Goal: Task Accomplishment & Management: Manage account settings

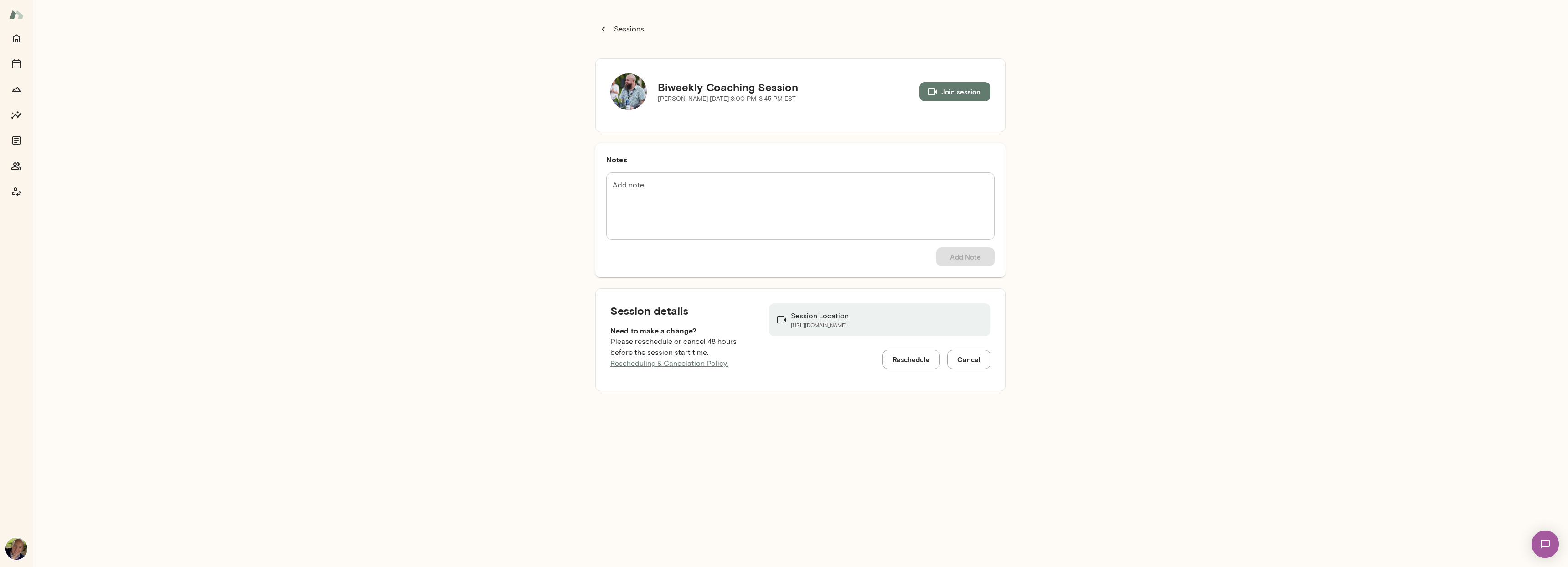
click at [699, 197] on textarea "Add note" at bounding box center [800, 206] width 375 height 52
click at [12, 37] on icon "Home" at bounding box center [16, 38] width 11 height 11
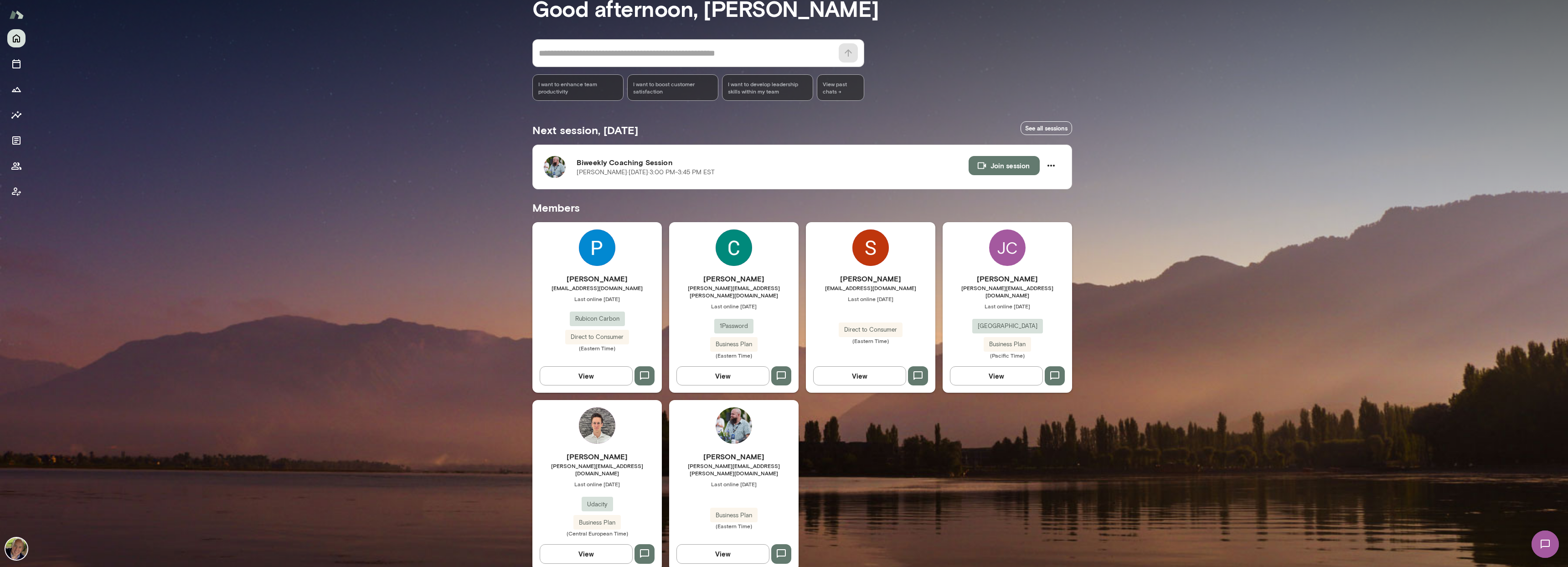
scroll to position [56, 0]
click at [734, 543] on button "View" at bounding box center [723, 553] width 93 height 19
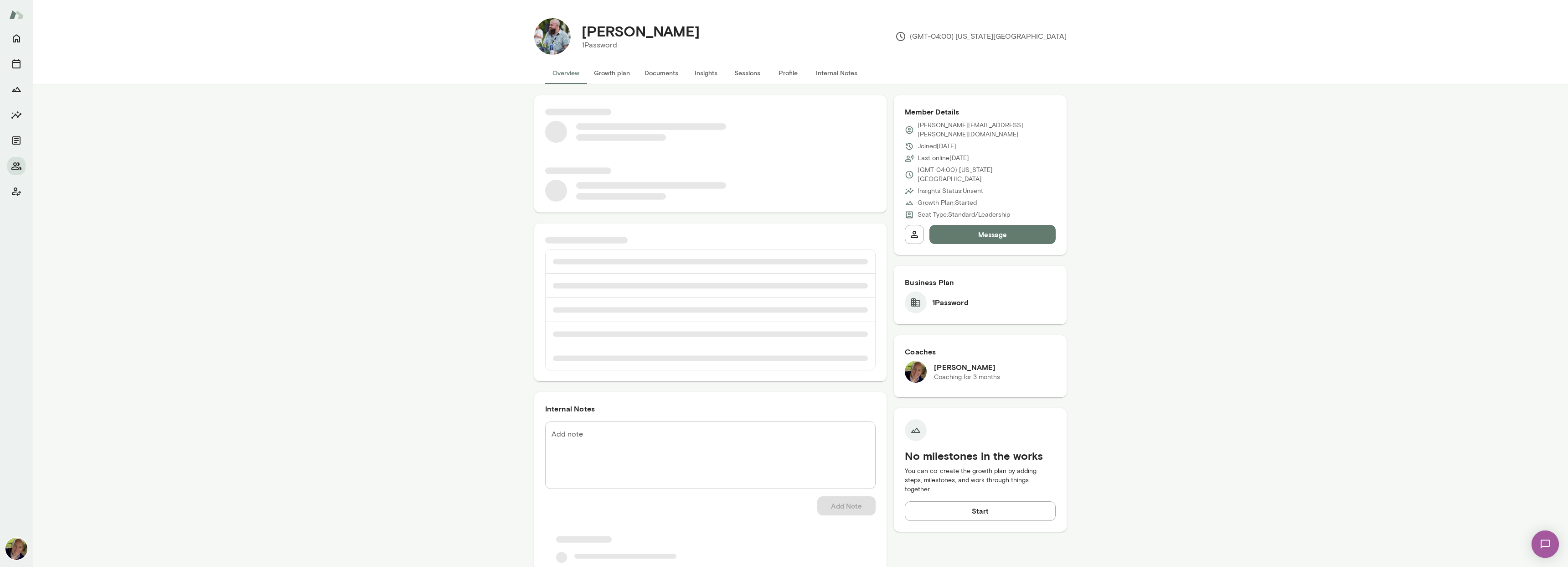
click at [607, 424] on div "* Add note" at bounding box center [710, 455] width 331 height 68
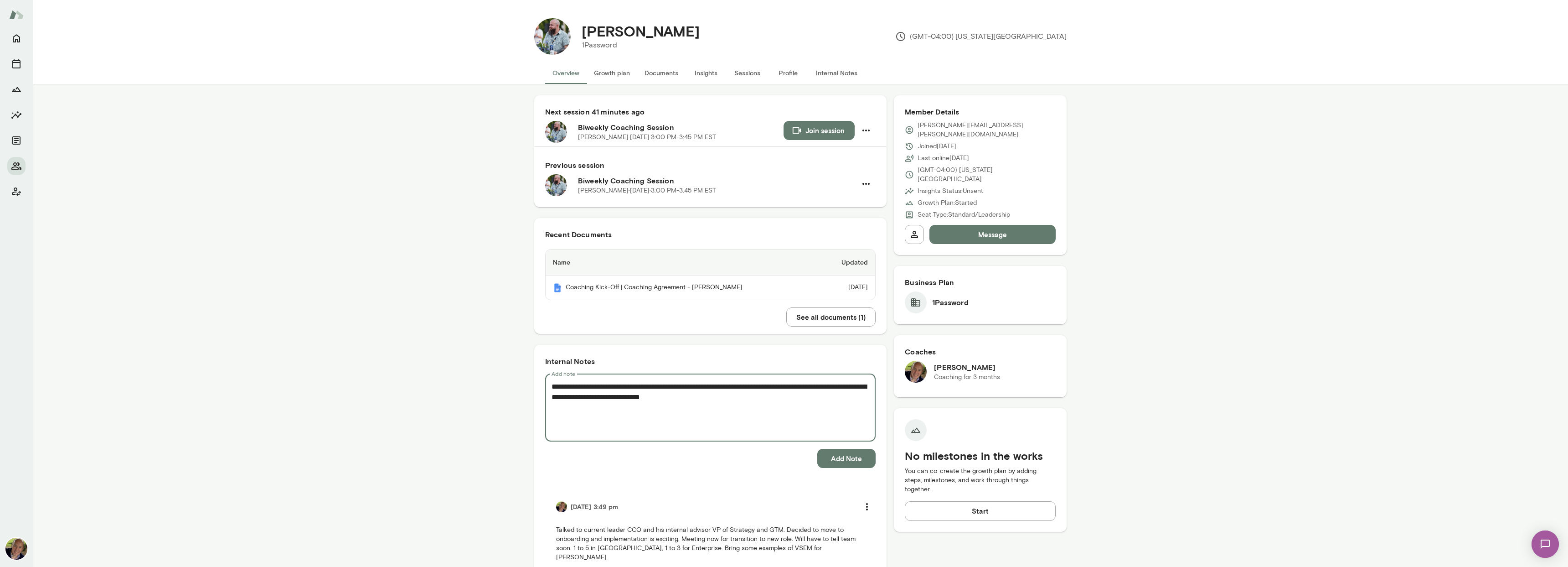
type textarea "**********"
click at [841, 454] on button "Add Note" at bounding box center [847, 458] width 59 height 19
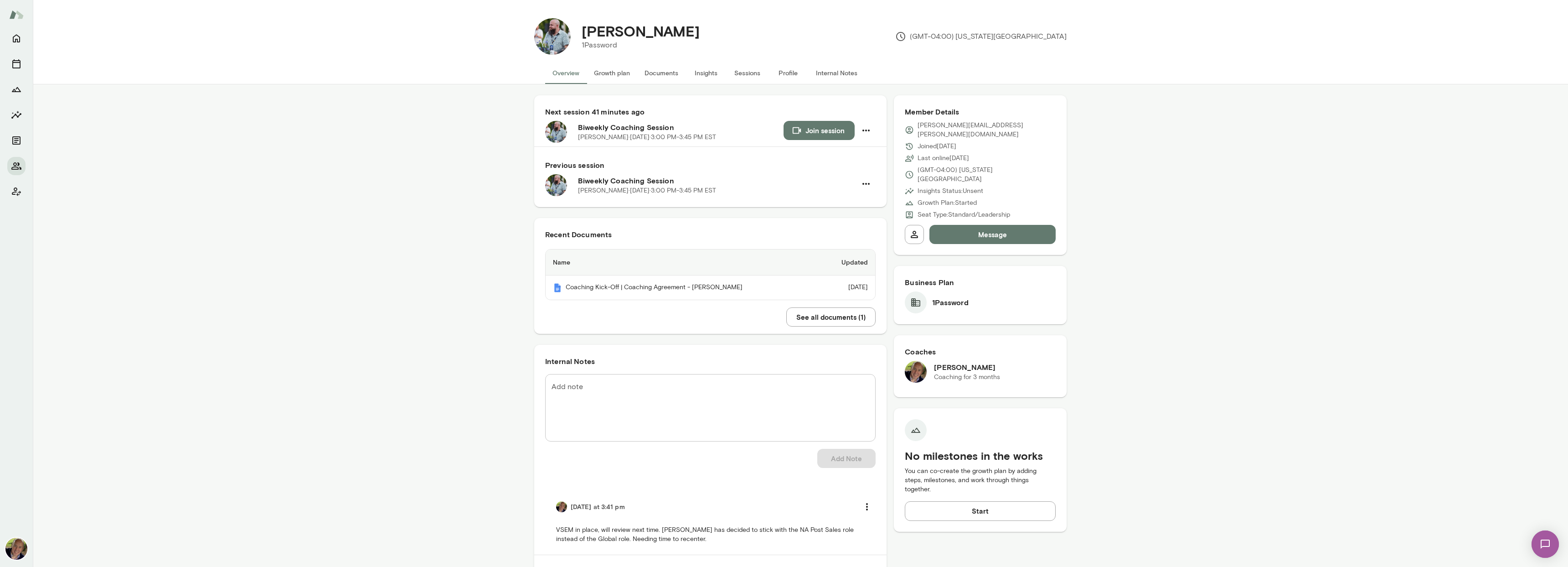
click at [964, 225] on button "Message" at bounding box center [993, 234] width 126 height 19
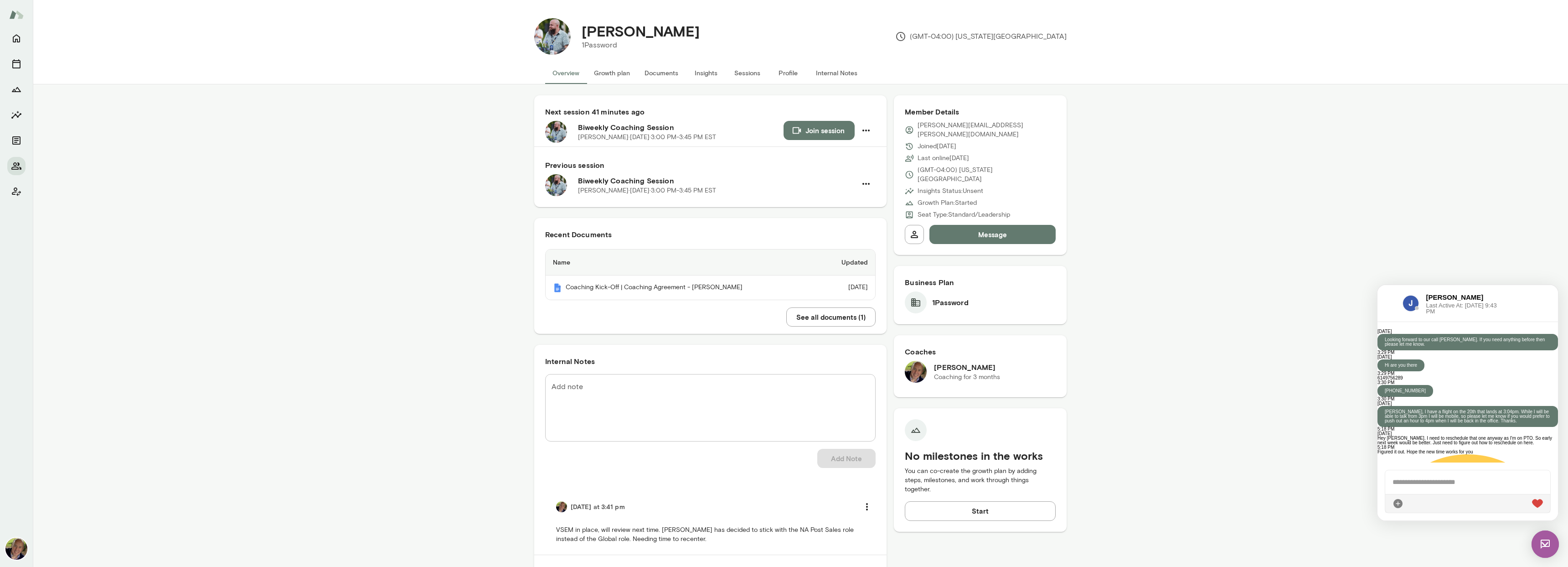
scroll to position [670, 0]
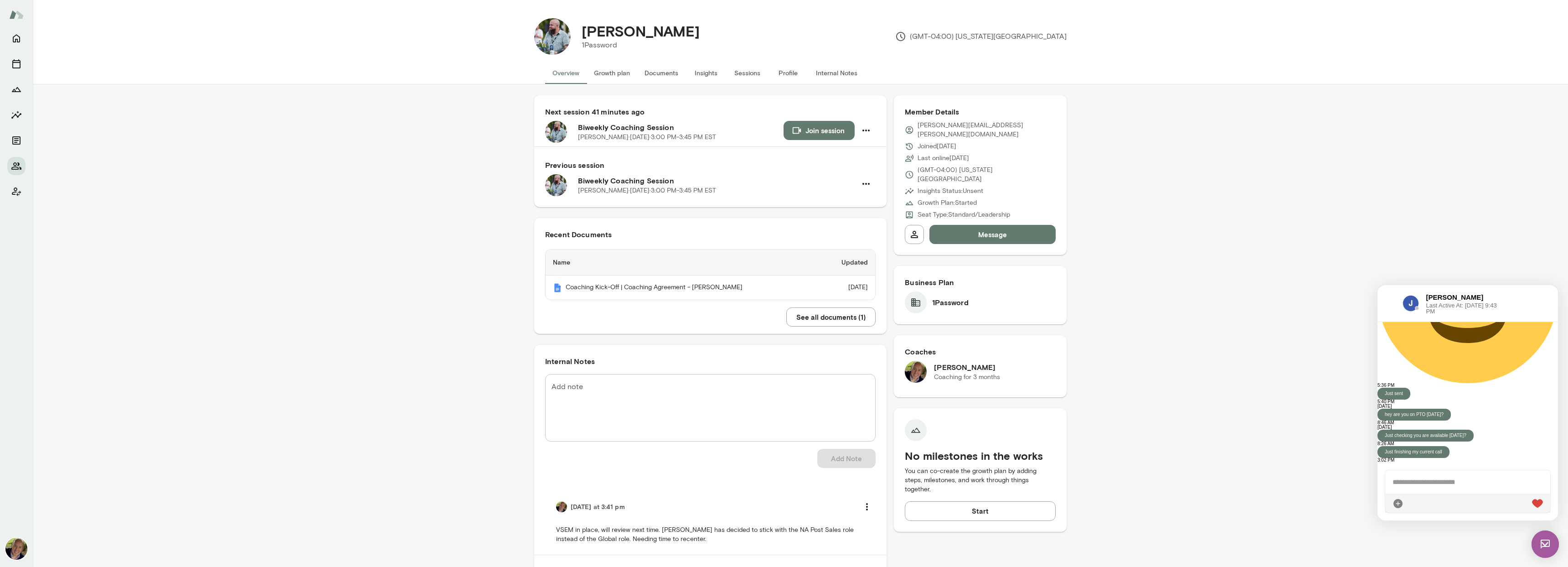
click at [1002, 118] on div "Member Details [PERSON_NAME][EMAIL_ADDRESS][PERSON_NAME][DOMAIN_NAME] Joined [D…" at bounding box center [980, 175] width 173 height 160
drag, startPoint x: 1012, startPoint y: 123, endPoint x: 903, endPoint y: 122, distance: 109.0
click at [905, 122] on div "[PERSON_NAME][EMAIL_ADDRESS][PERSON_NAME][DOMAIN_NAME]" at bounding box center [980, 130] width 151 height 18
copy p "[PERSON_NAME][EMAIL_ADDRESS][PERSON_NAME][DOMAIN_NAME]"
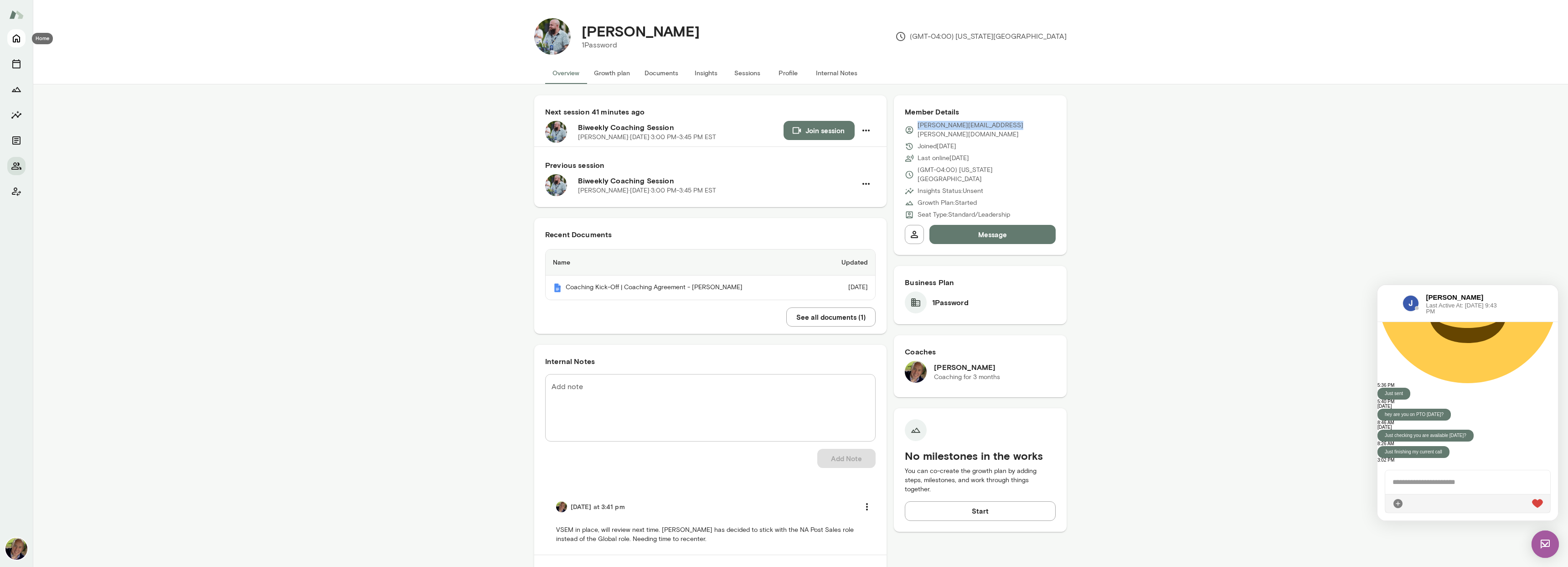
click at [17, 33] on icon "Home" at bounding box center [16, 38] width 11 height 11
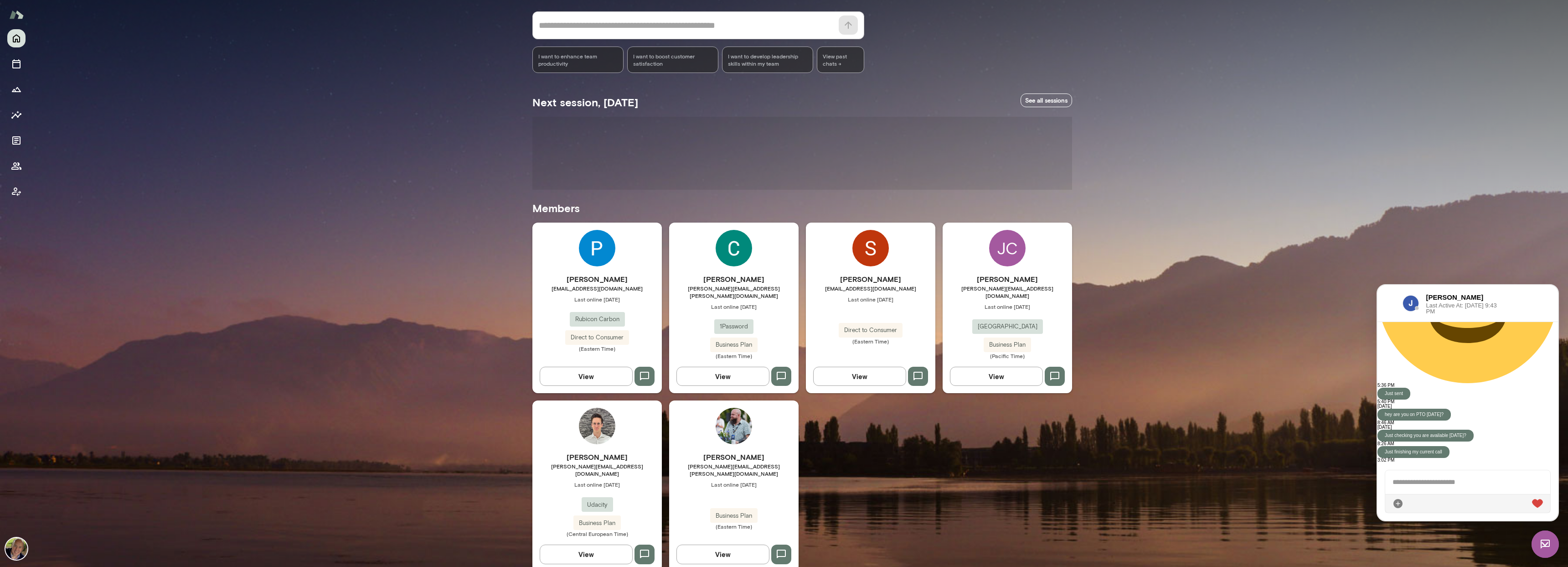
scroll to position [84, 0]
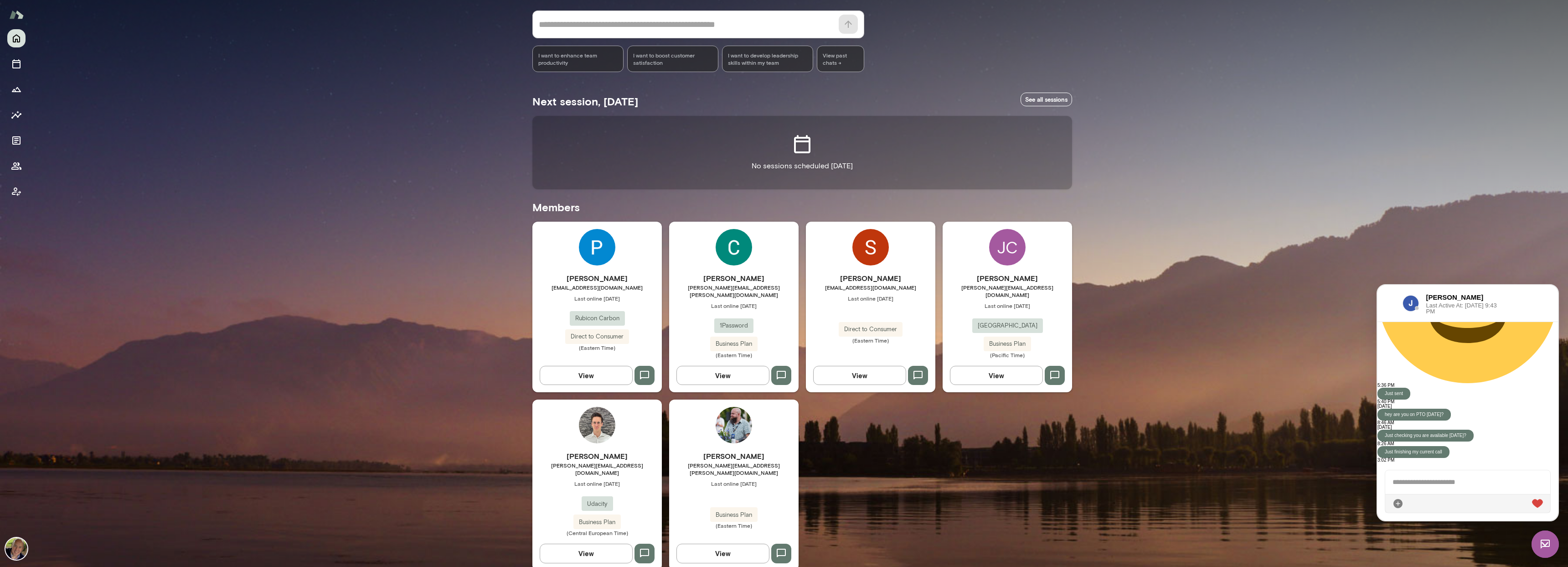
click at [727, 543] on button "View" at bounding box center [723, 553] width 93 height 19
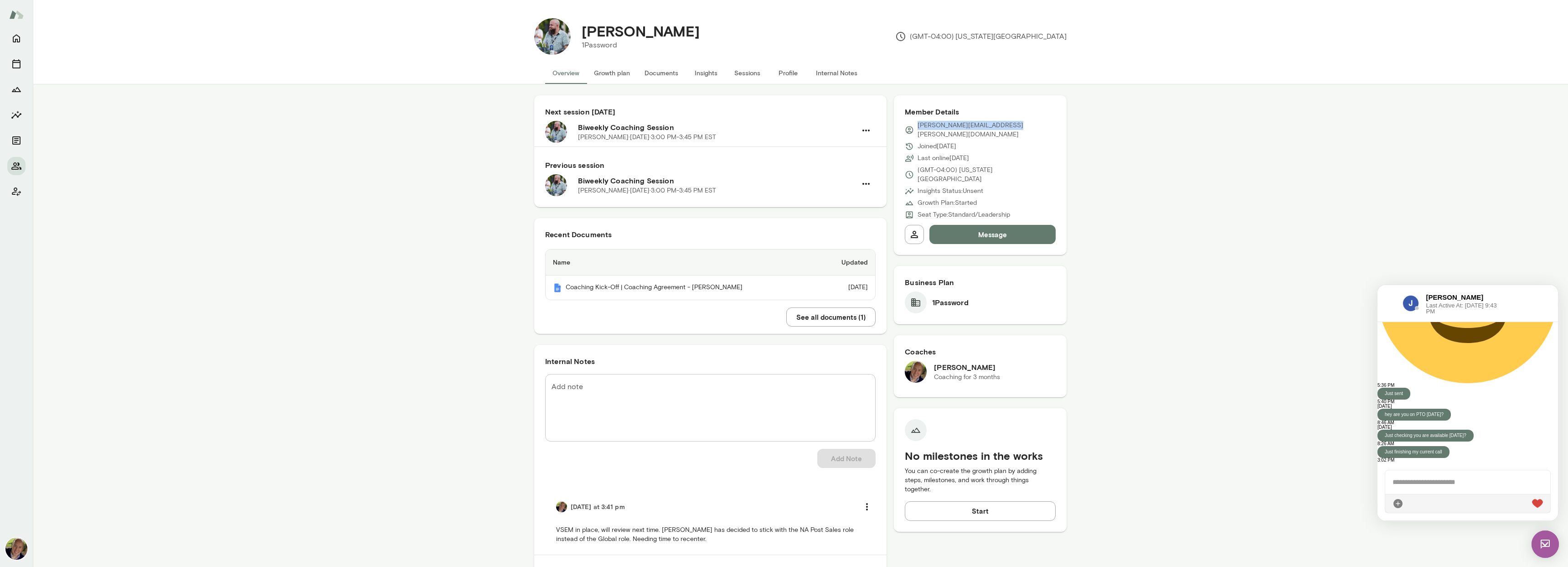
drag, startPoint x: 1009, startPoint y: 122, endPoint x: 909, endPoint y: 126, distance: 100.1
click at [909, 126] on div "[PERSON_NAME][EMAIL_ADDRESS][PERSON_NAME][DOMAIN_NAME]" at bounding box center [980, 130] width 151 height 18
copy p "[PERSON_NAME][EMAIL_ADDRESS][PERSON_NAME][DOMAIN_NAME]"
